Goal: Transaction & Acquisition: Purchase product/service

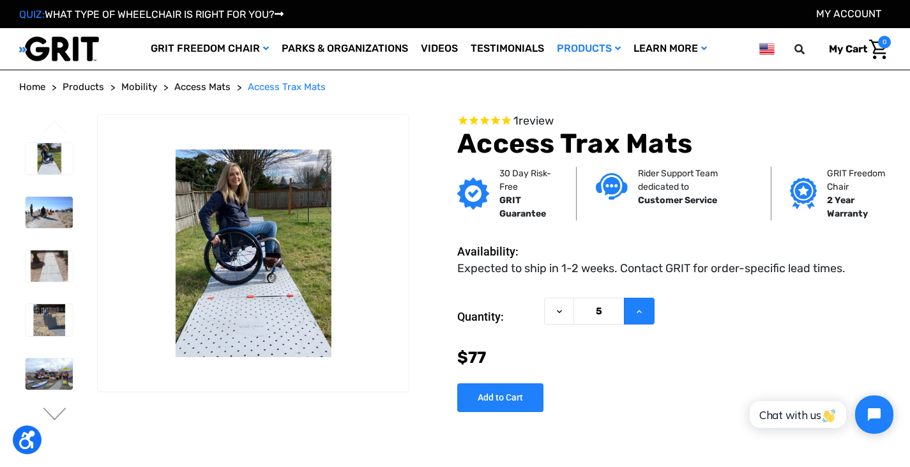
click at [636, 317] on button "Increase Quantity of Access Trax Mats" at bounding box center [639, 310] width 31 height 27
click at [638, 312] on icon at bounding box center [639, 311] width 10 height 10
click at [639, 312] on icon at bounding box center [639, 311] width 10 height 10
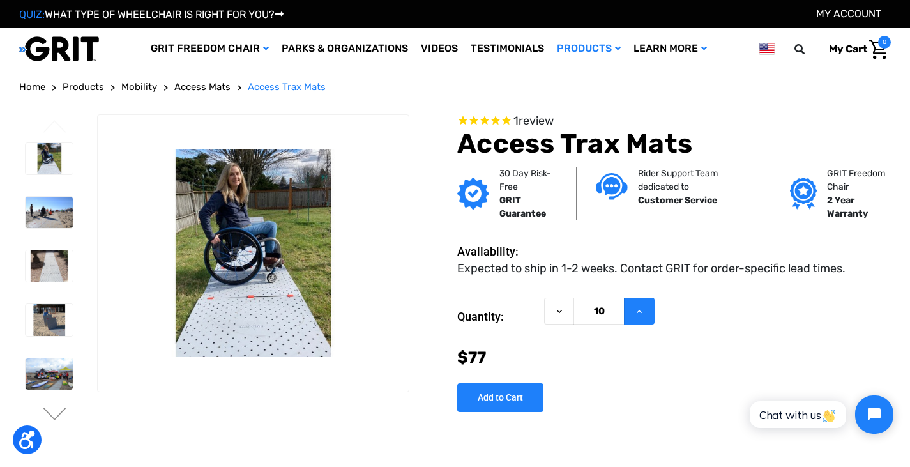
click at [639, 312] on icon at bounding box center [639, 311] width 10 height 10
click at [640, 317] on icon at bounding box center [639, 311] width 10 height 10
type input "12"
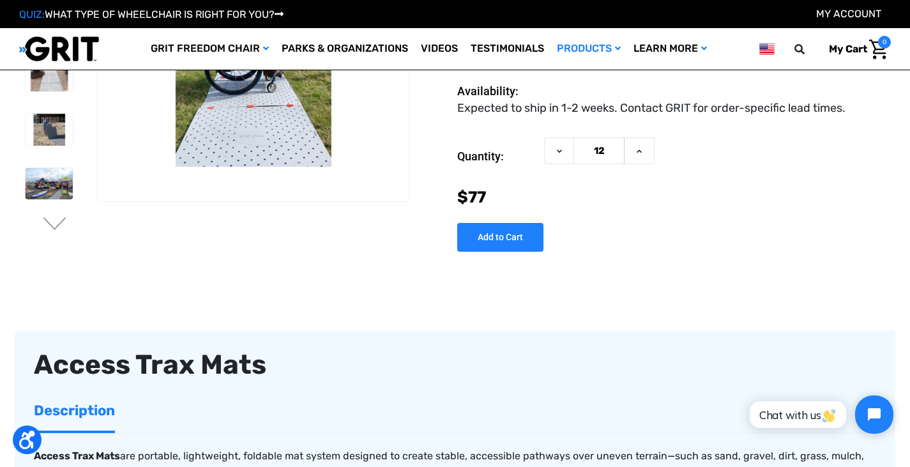
scroll to position [128, 0]
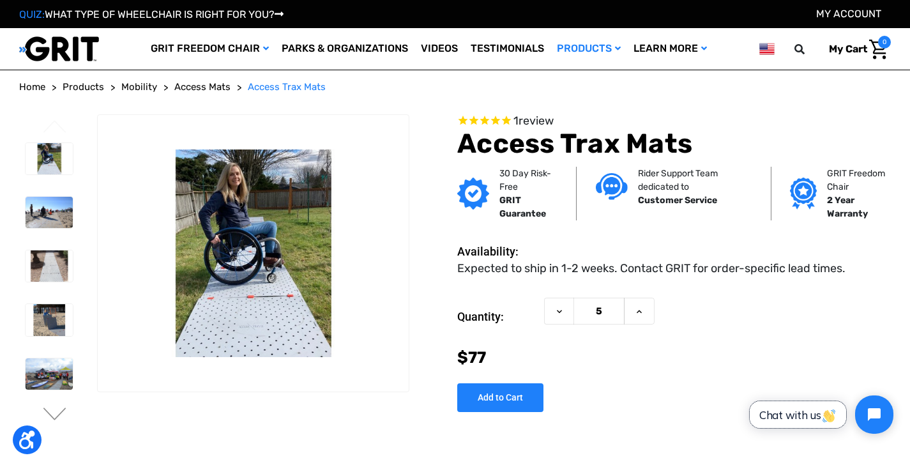
click at [778, 412] on span "Chat with us" at bounding box center [797, 414] width 77 height 13
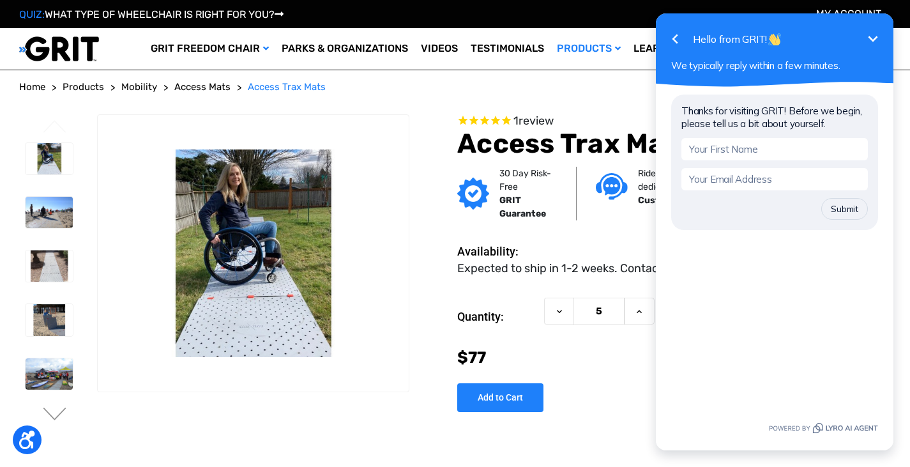
click at [875, 39] on icon "Minimize" at bounding box center [873, 39] width 10 height 6
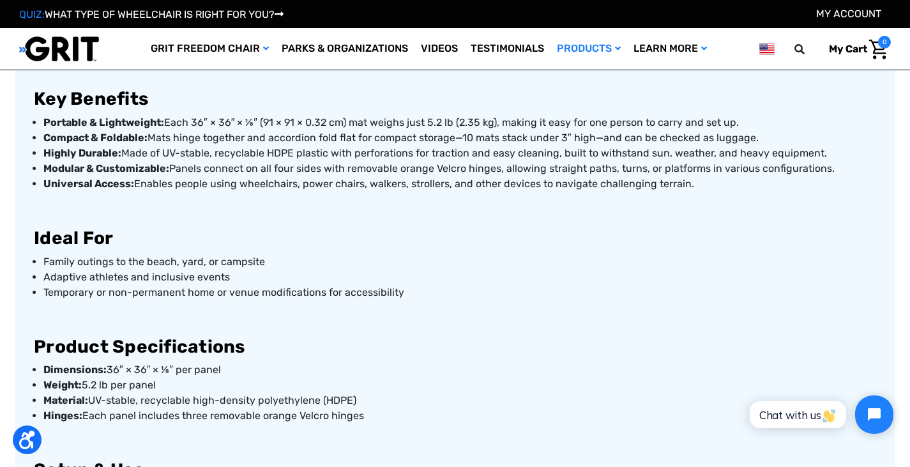
scroll to position [575, 0]
